Goal: Navigation & Orientation: Understand site structure

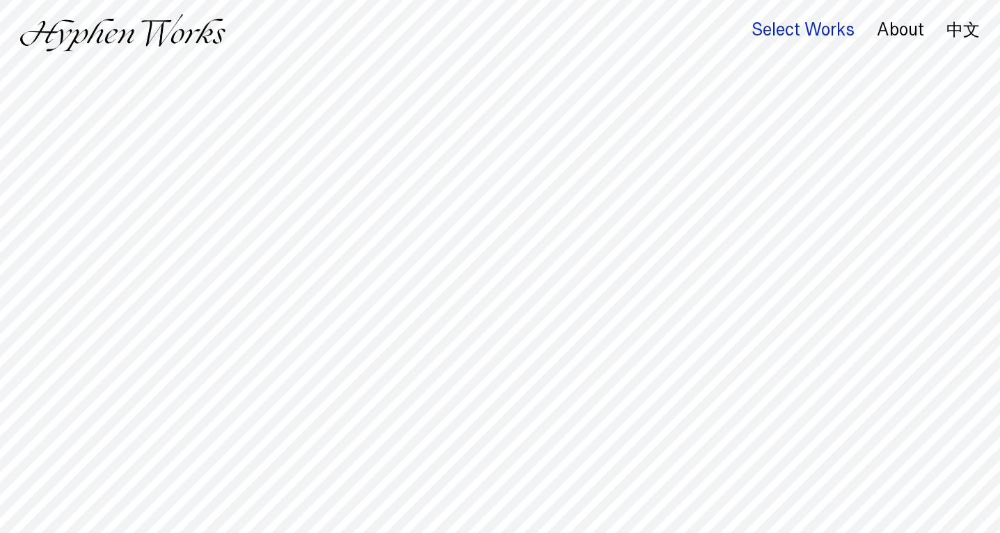
click at [792, 28] on div "Select Works" at bounding box center [803, 29] width 103 height 19
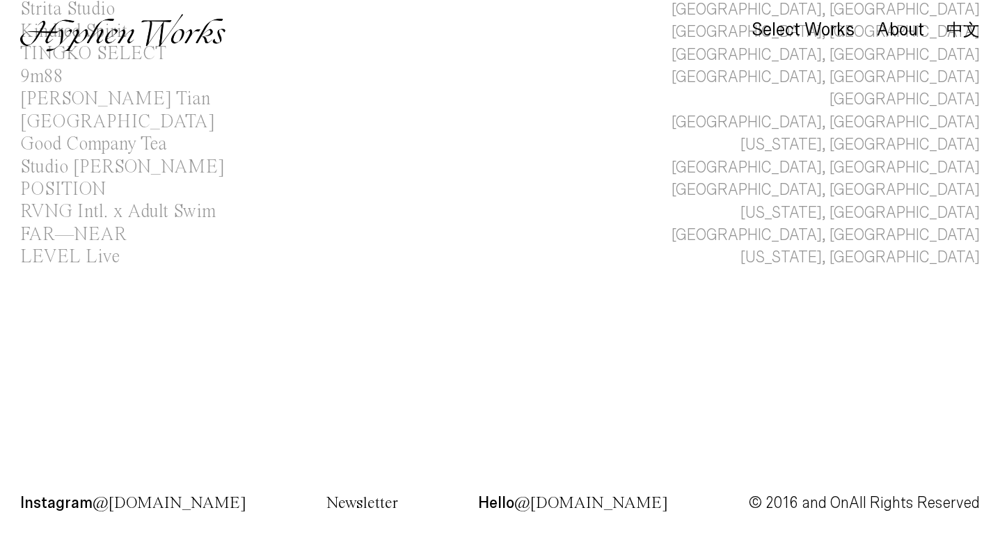
scroll to position [342, 0]
click at [895, 30] on div "About" at bounding box center [900, 29] width 47 height 19
